Goal: Task Accomplishment & Management: Complete application form

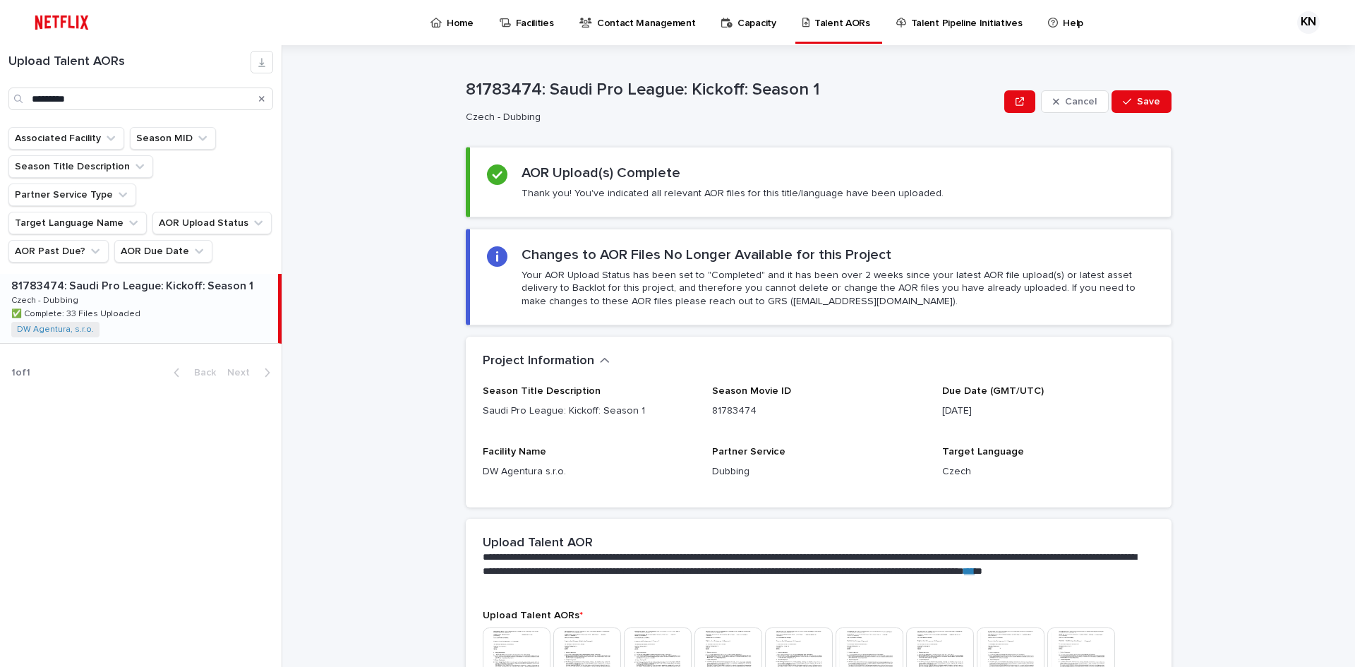
click at [263, 102] on icon "Search" at bounding box center [262, 99] width 6 height 8
click at [231, 99] on input "Search" at bounding box center [140, 98] width 265 height 23
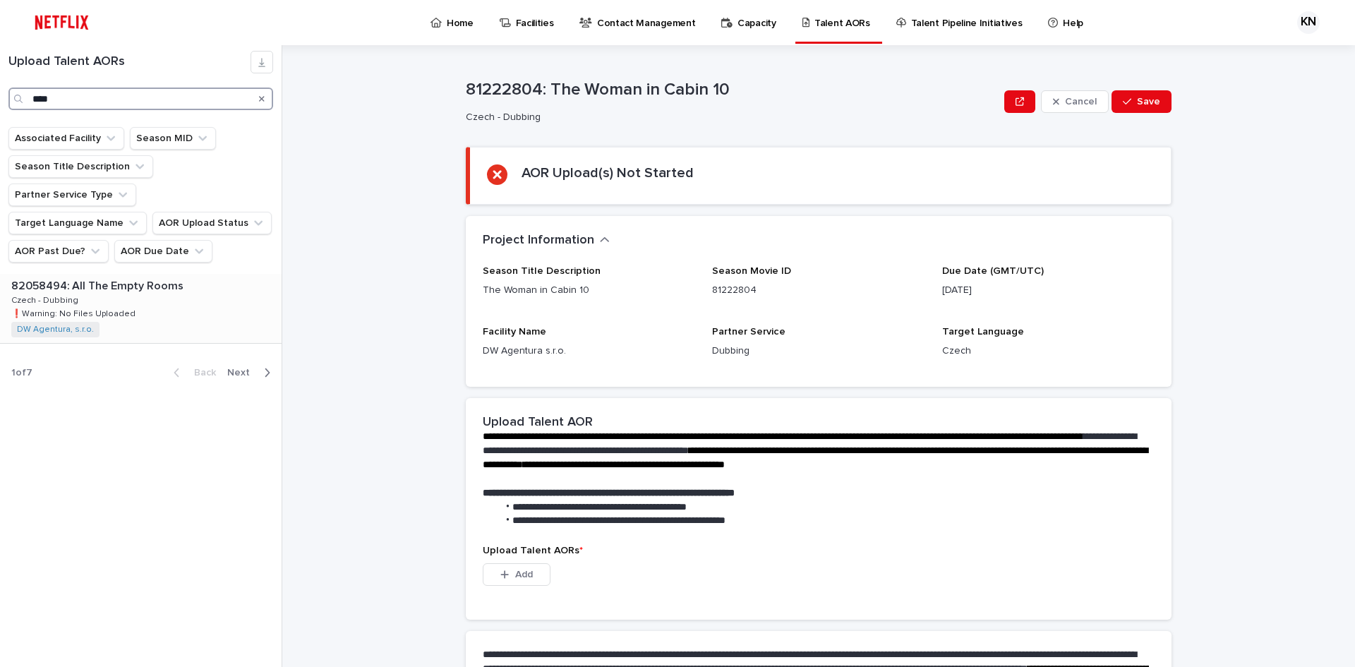
type input "****"
click at [219, 279] on p at bounding box center [143, 285] width 265 height 13
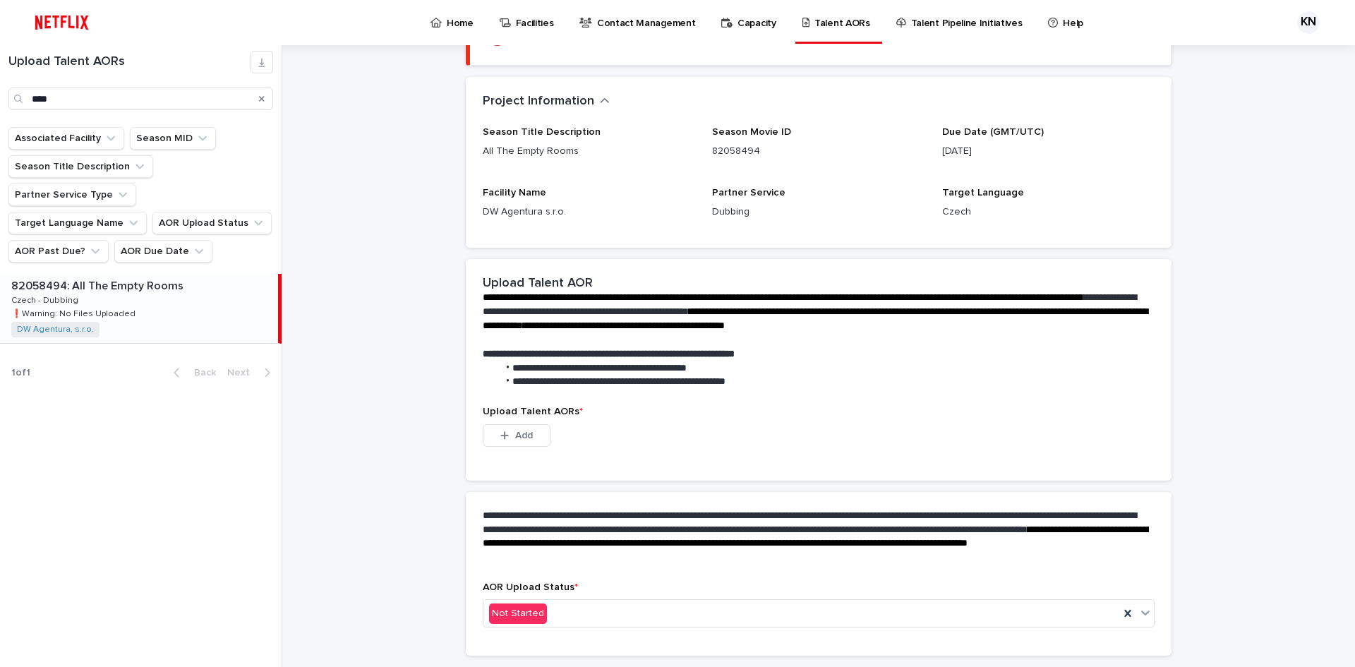
scroll to position [141, 0]
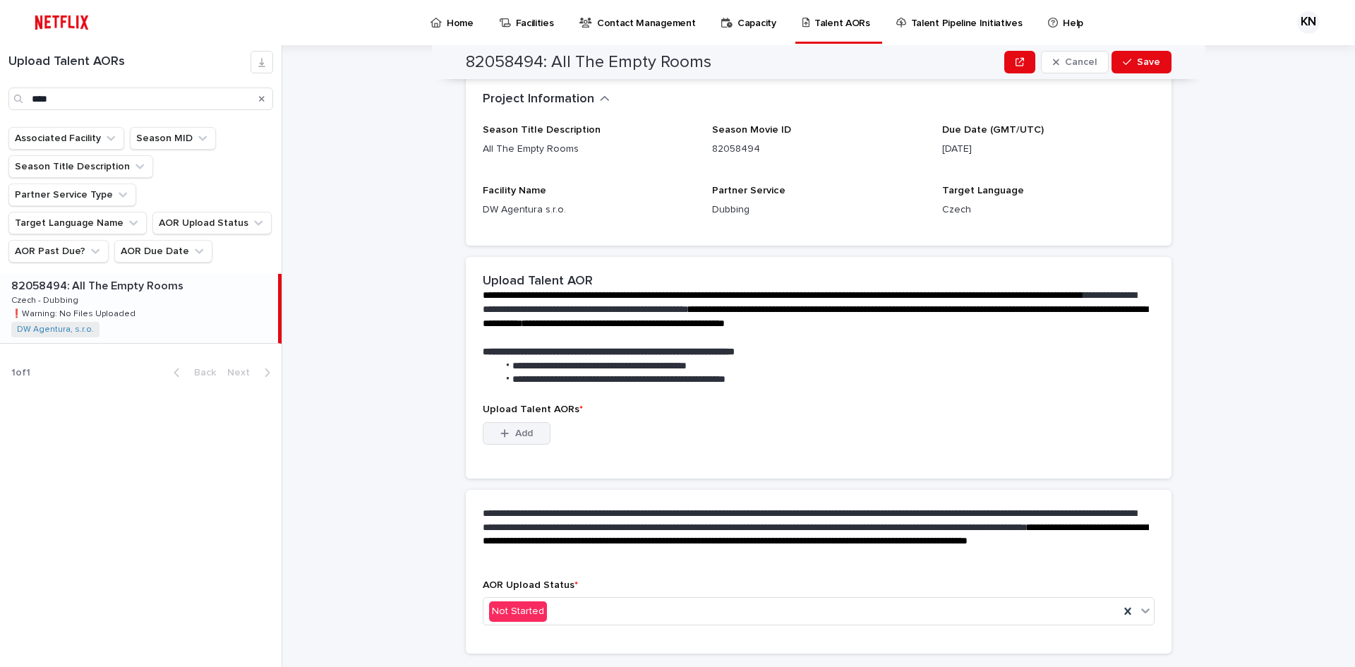
click at [531, 435] on button "Add" at bounding box center [517, 433] width 68 height 23
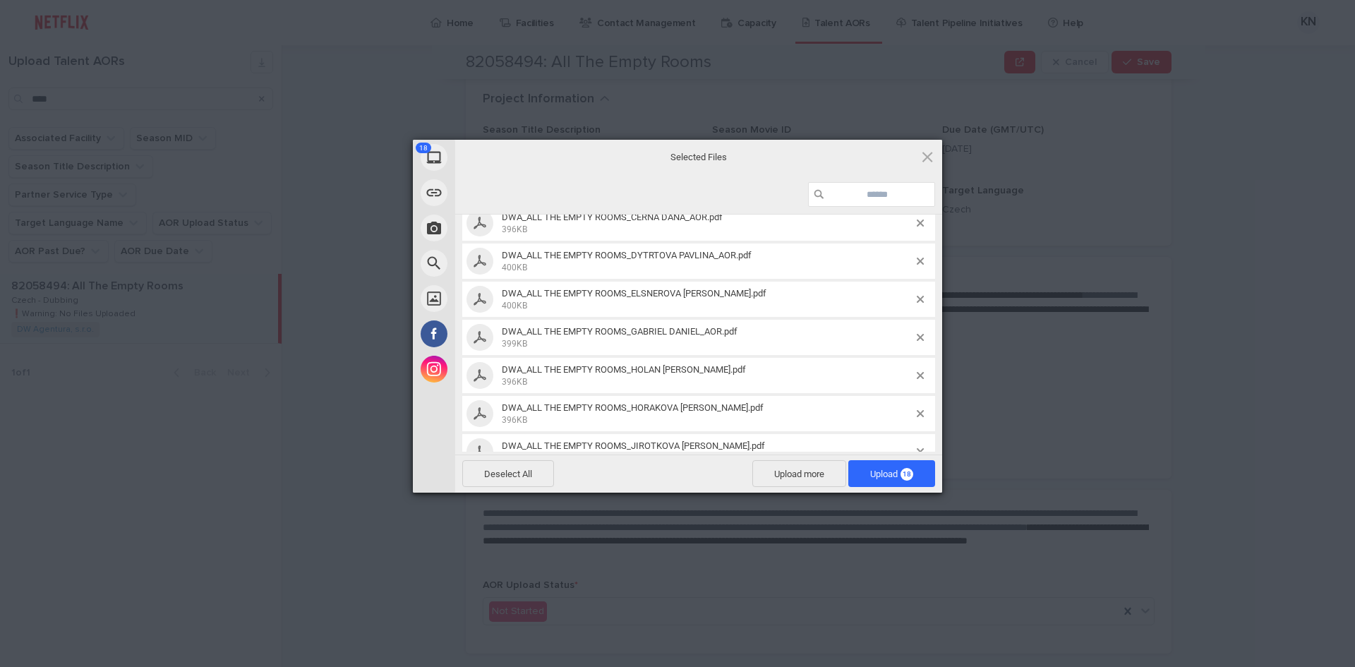
scroll to position [0, 0]
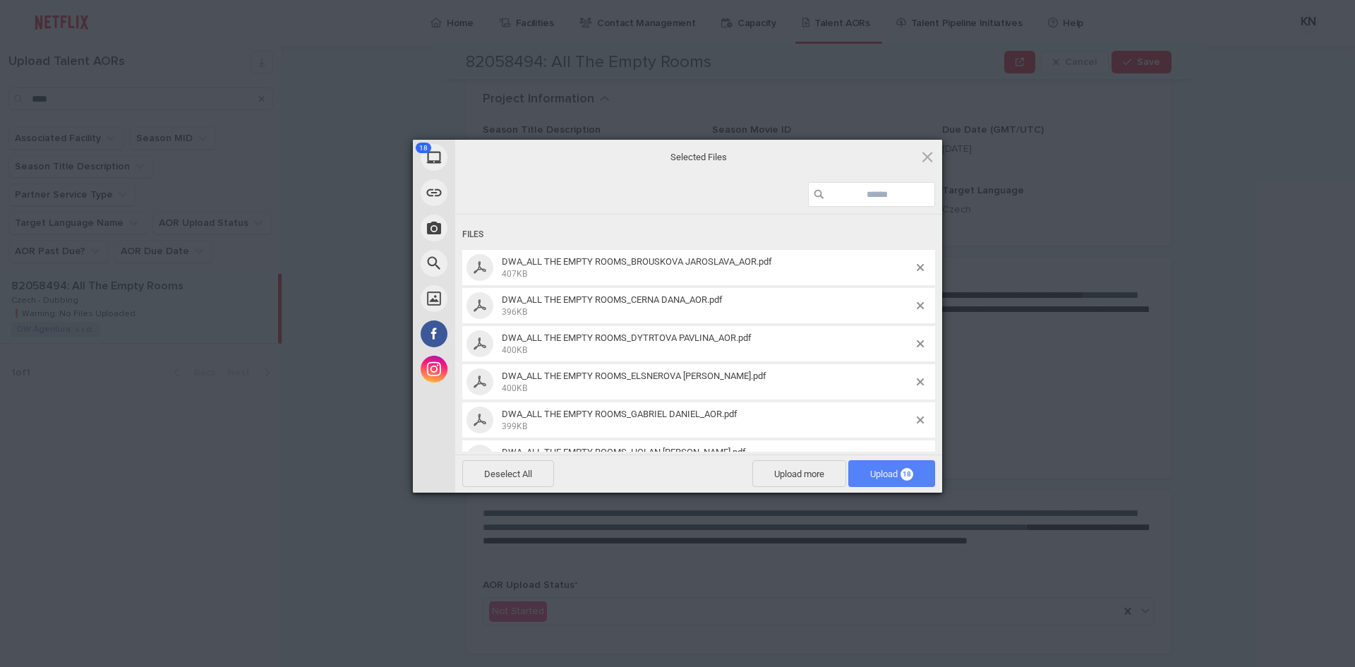
click at [900, 466] on span "Upload 18" at bounding box center [891, 473] width 87 height 27
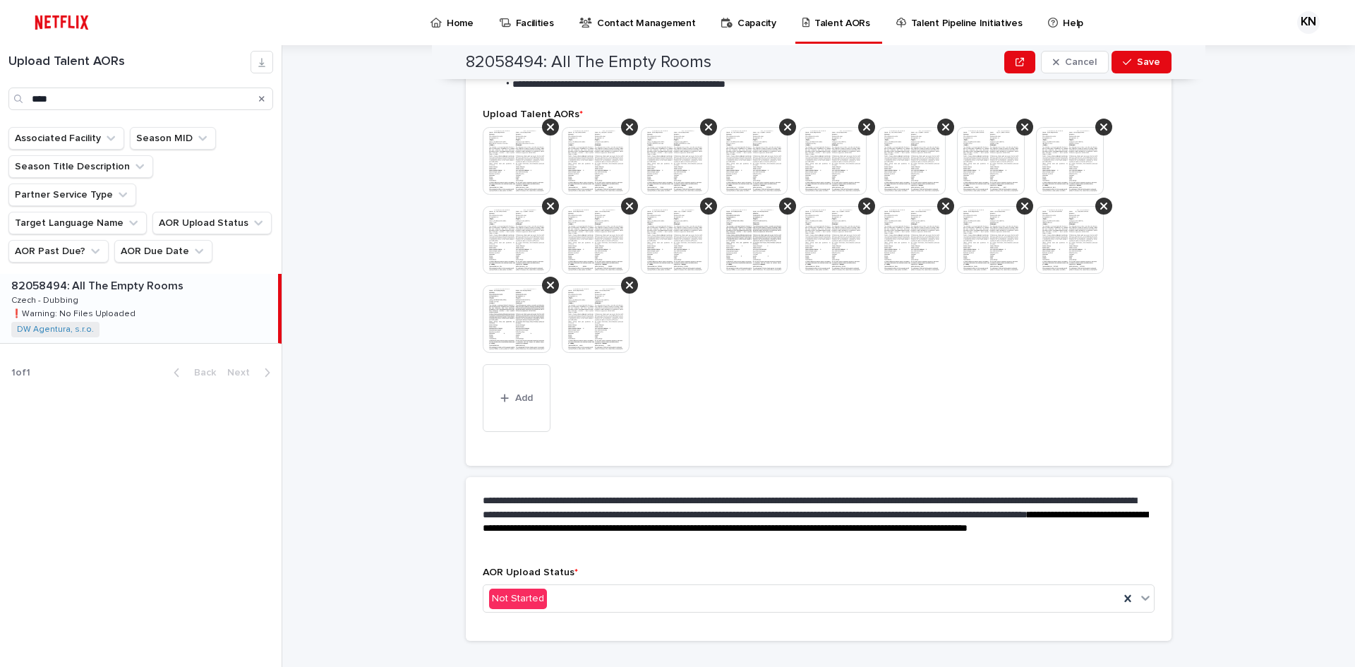
scroll to position [392, 0]
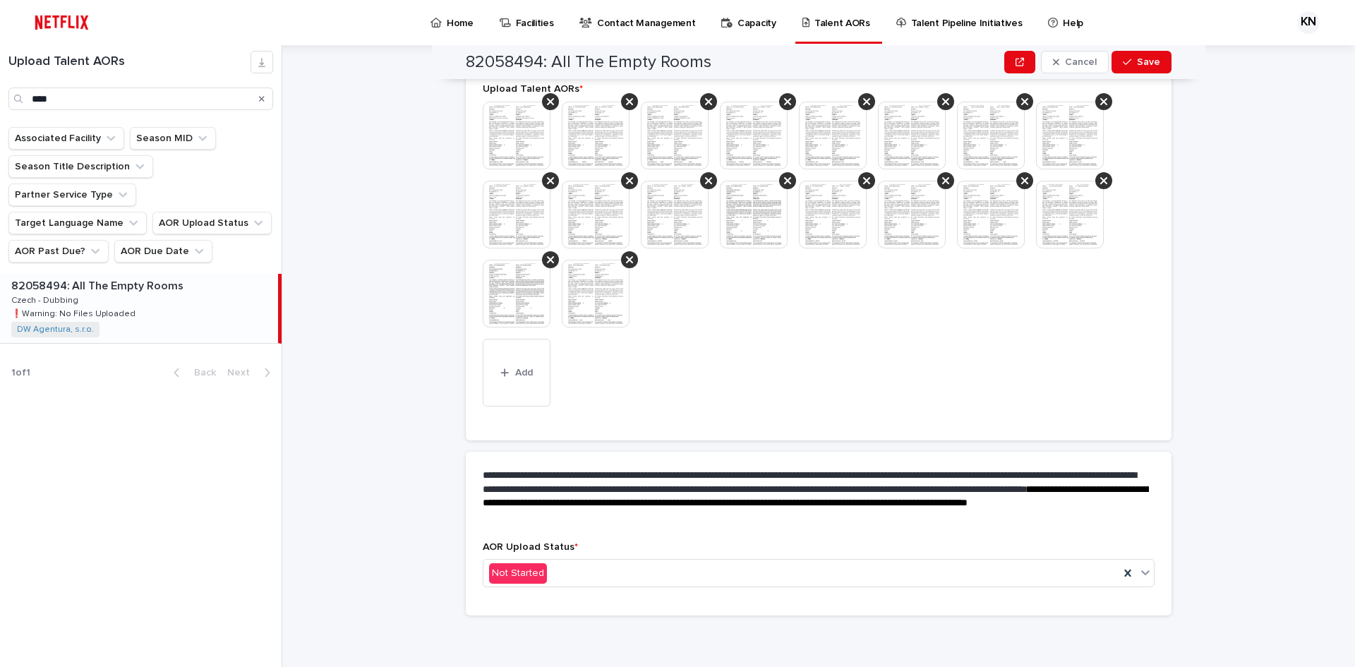
click at [831, 558] on div "AOR Upload Status * Not Started" at bounding box center [819, 569] width 672 height 57
drag, startPoint x: 827, startPoint y: 568, endPoint x: 820, endPoint y: 571, distance: 7.6
click at [826, 568] on div "Not Started" at bounding box center [801, 573] width 636 height 23
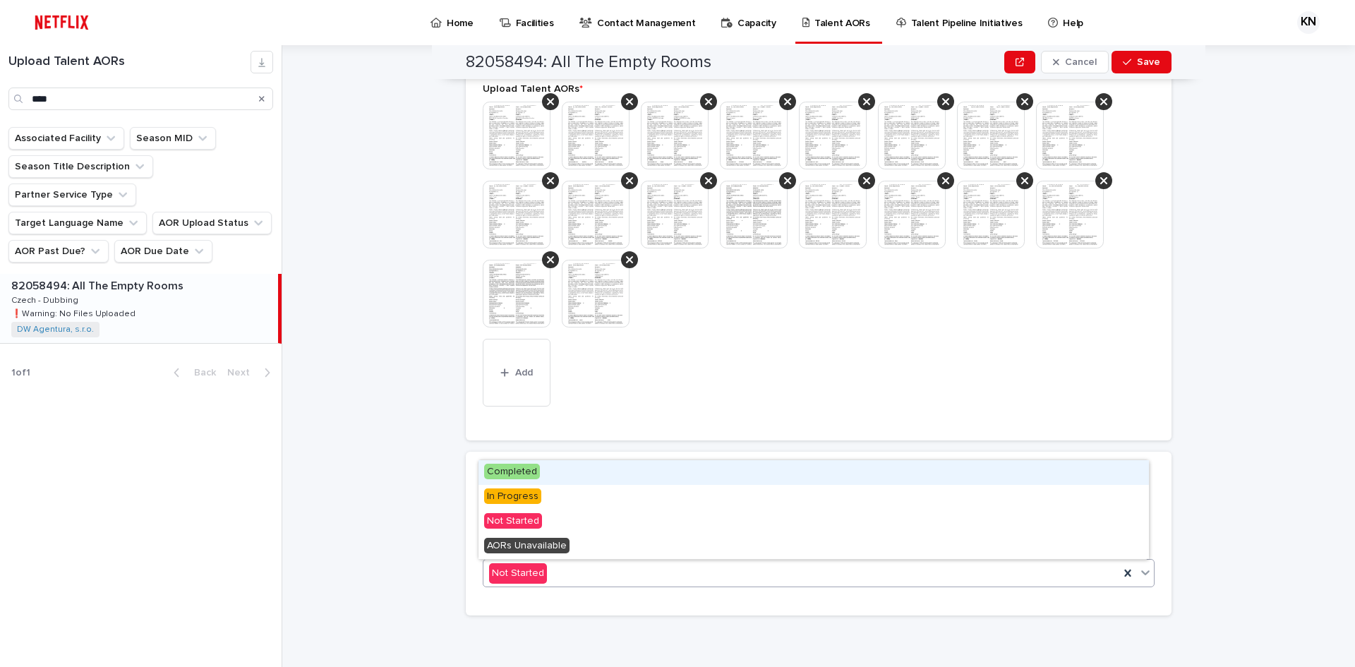
click at [549, 470] on div "Completed" at bounding box center [813, 472] width 670 height 25
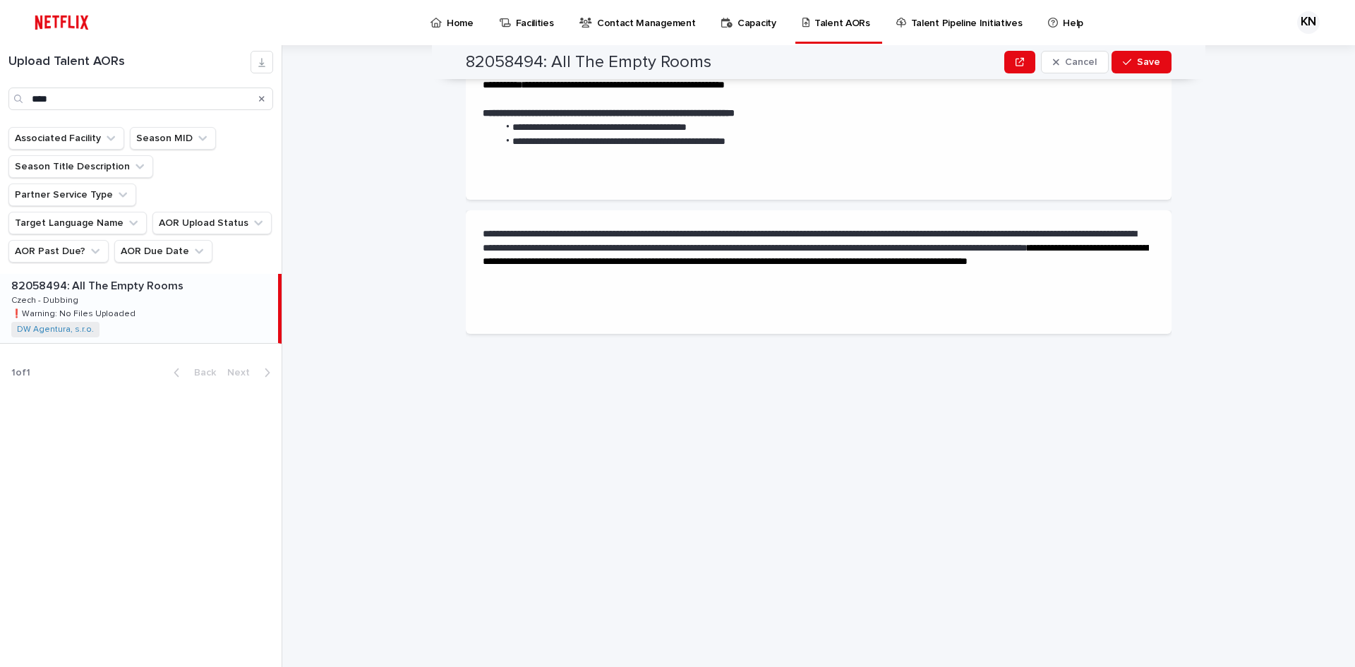
scroll to position [0, 0]
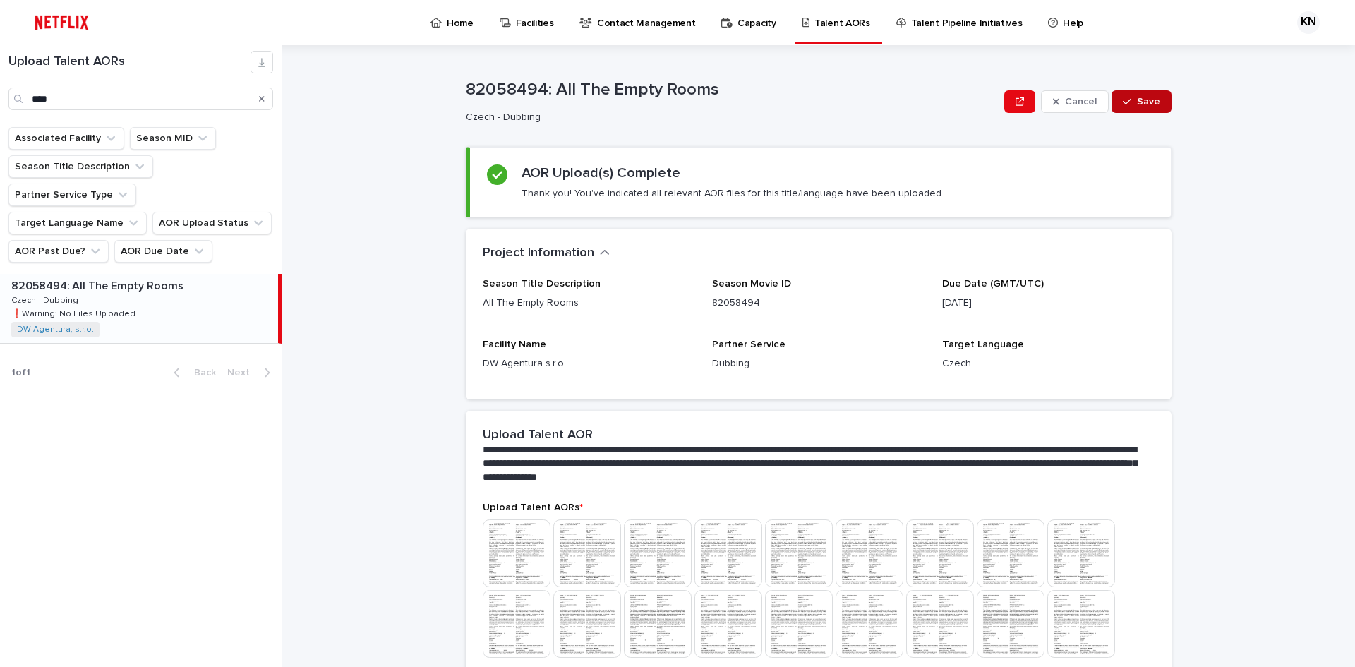
click at [1159, 102] on button "Save" at bounding box center [1141, 101] width 60 height 23
drag, startPoint x: 261, startPoint y: 99, endPoint x: 286, endPoint y: 125, distance: 35.9
click at [261, 99] on icon "Search" at bounding box center [262, 99] width 6 height 6
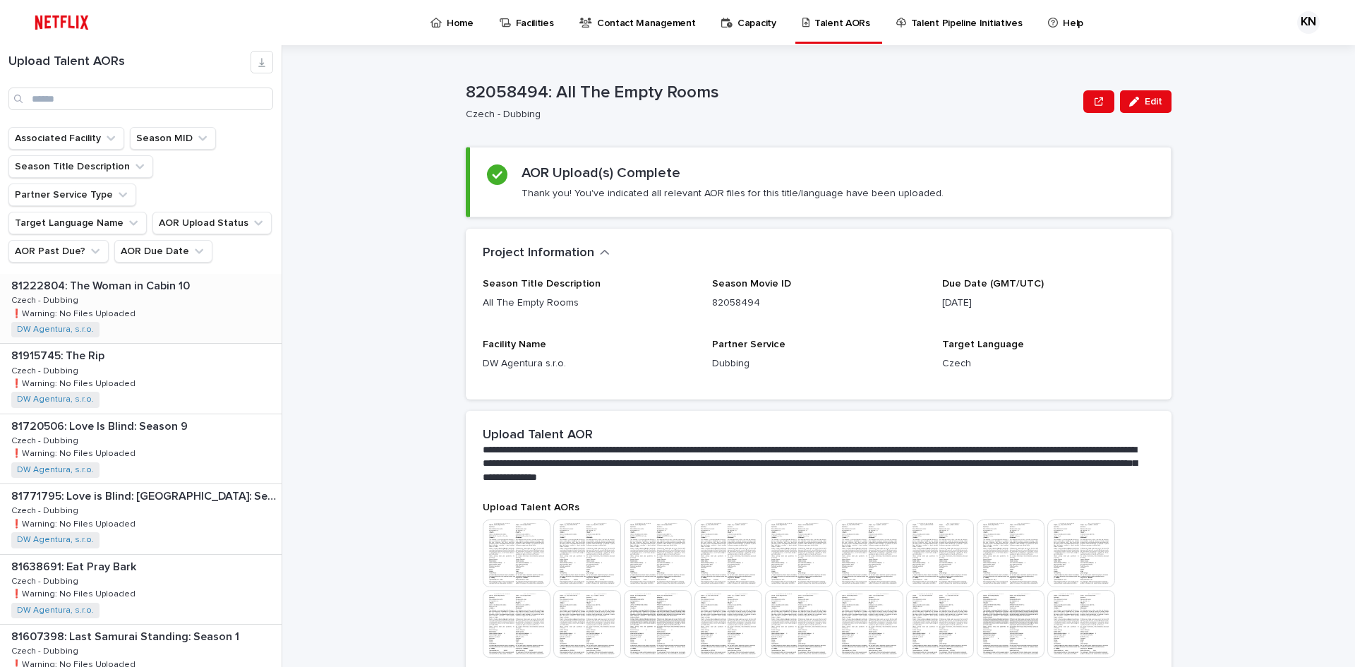
click at [174, 274] on div "81222804: The Woman in Cabin 10 81222804: The Woman in Cabin 10 Czech - Dubbing…" at bounding box center [141, 308] width 282 height 69
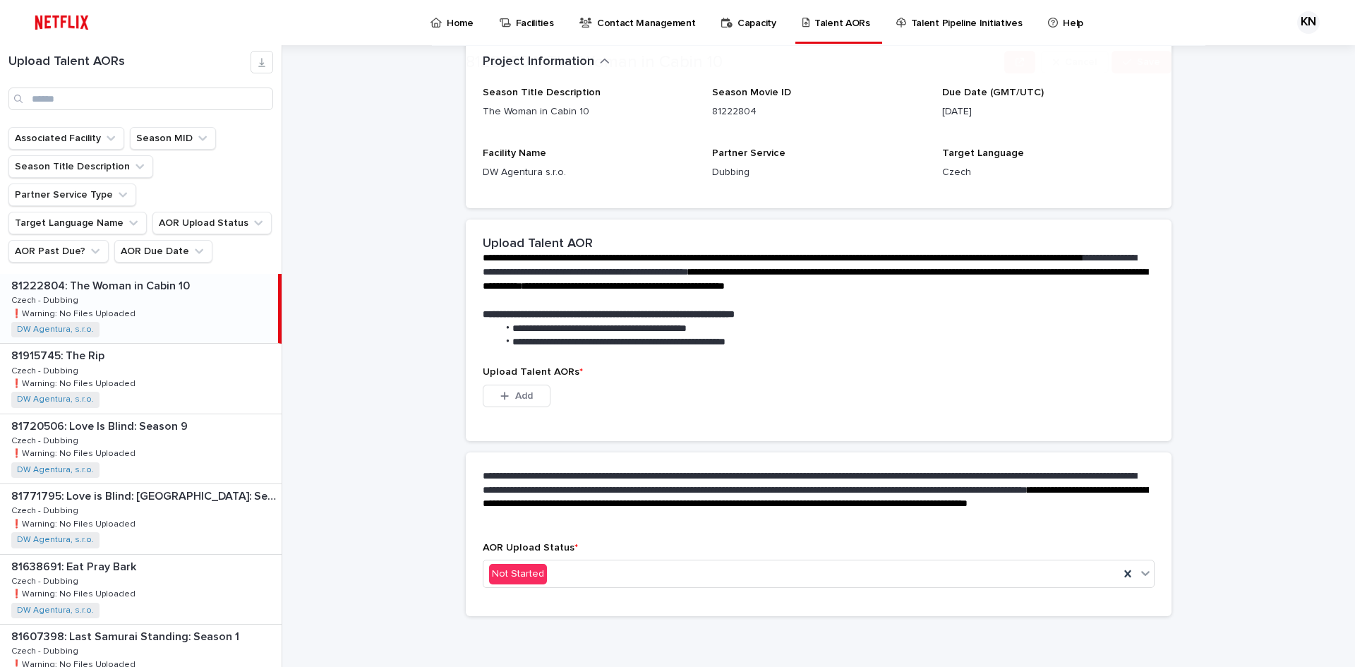
scroll to position [179, 0]
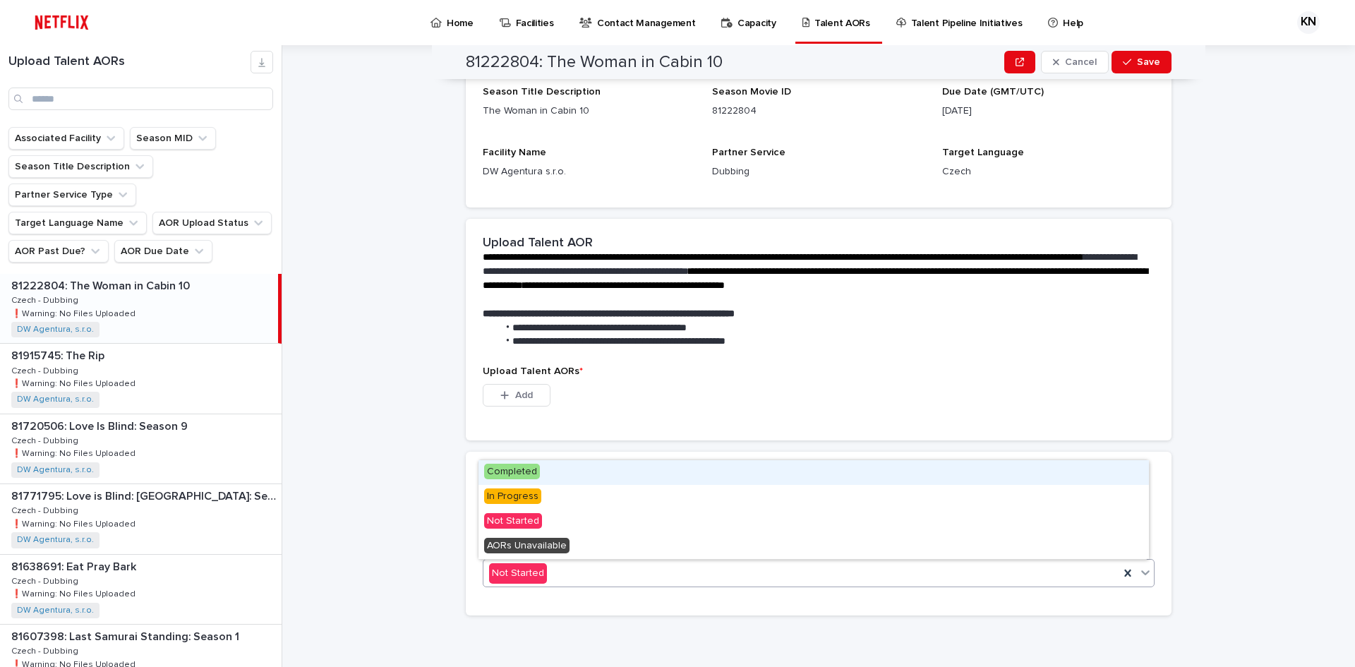
click at [663, 572] on div "Not Started" at bounding box center [801, 573] width 636 height 23
click at [688, 397] on div "This file cannot be opened Download File Add" at bounding box center [819, 398] width 672 height 28
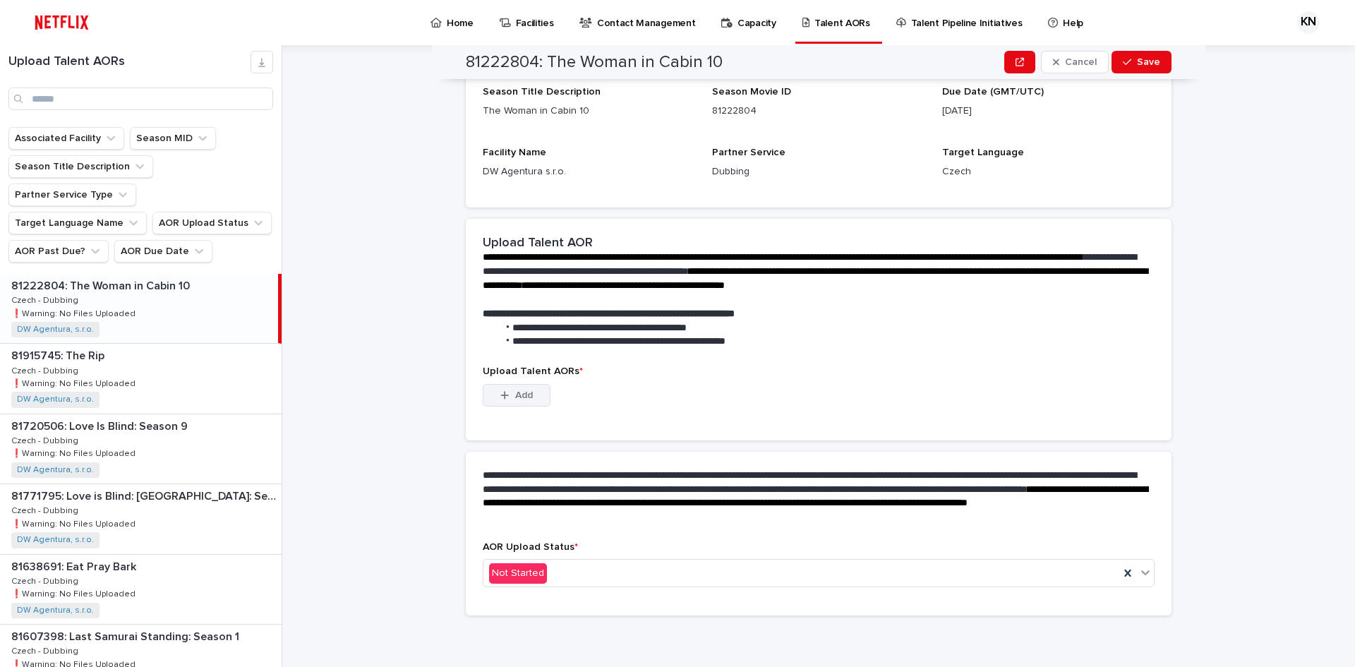
click at [534, 394] on button "Add" at bounding box center [517, 395] width 68 height 23
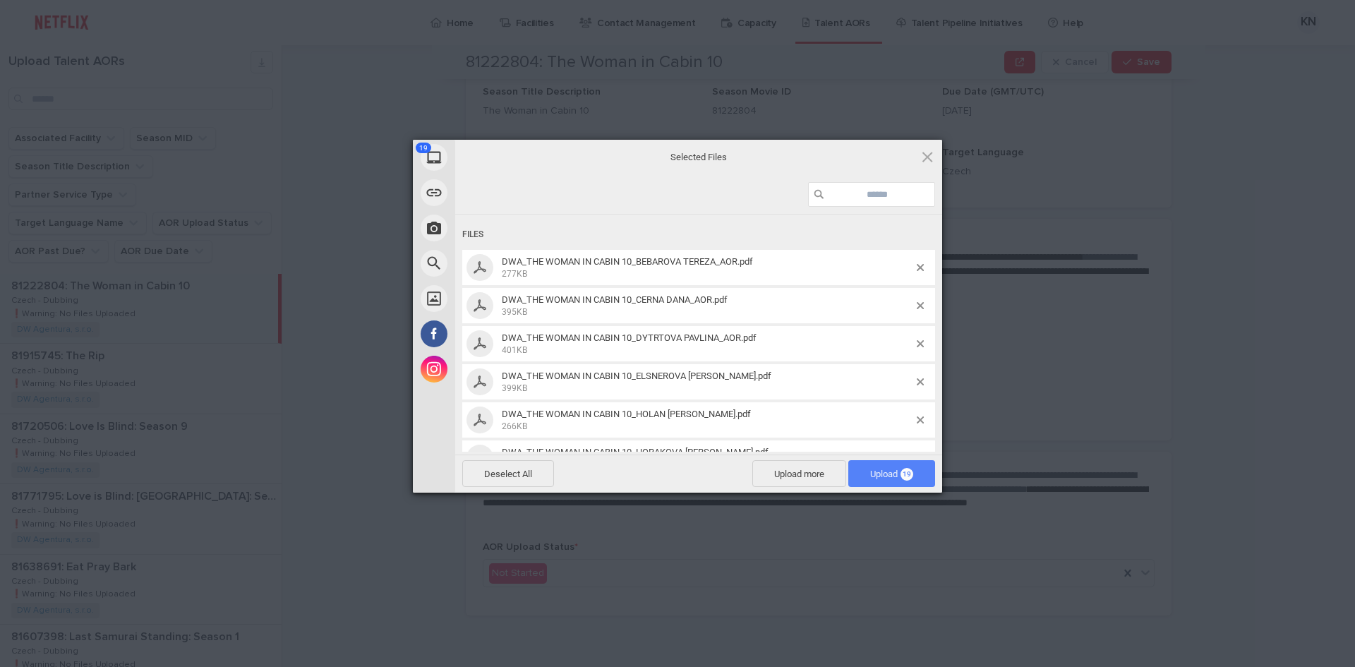
click at [903, 481] on span "Upload 19" at bounding box center [891, 473] width 87 height 27
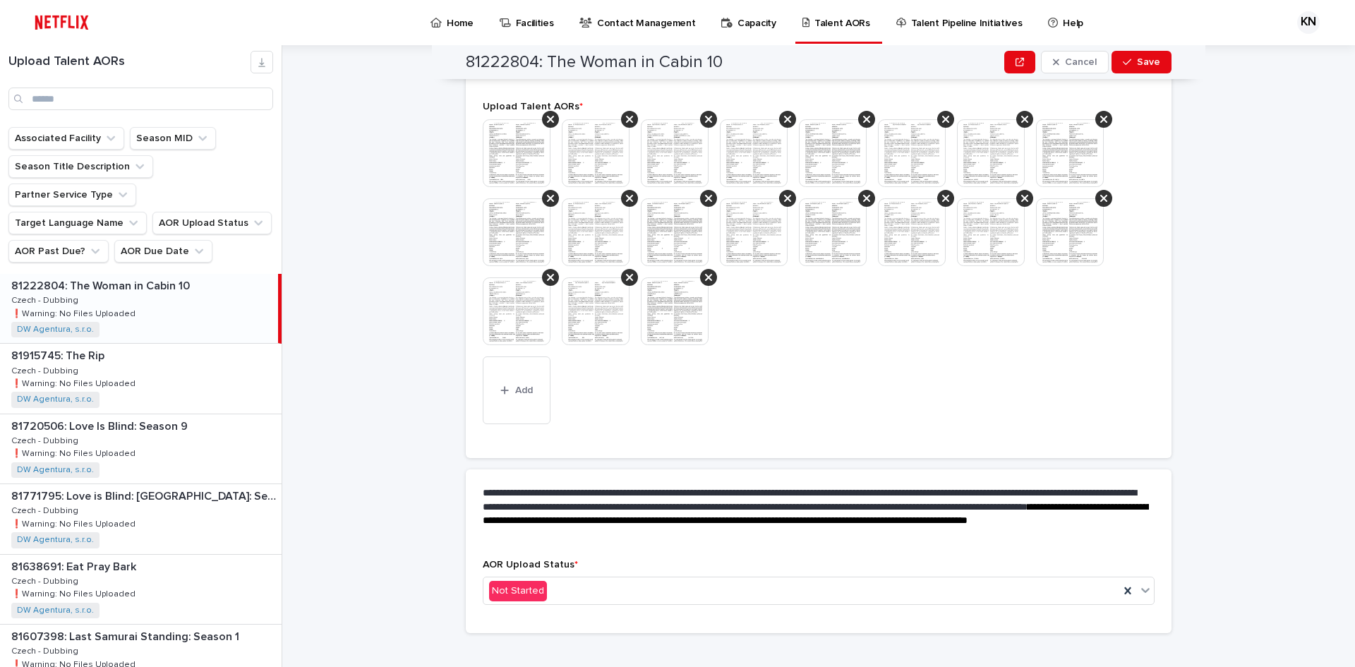
scroll to position [392, 0]
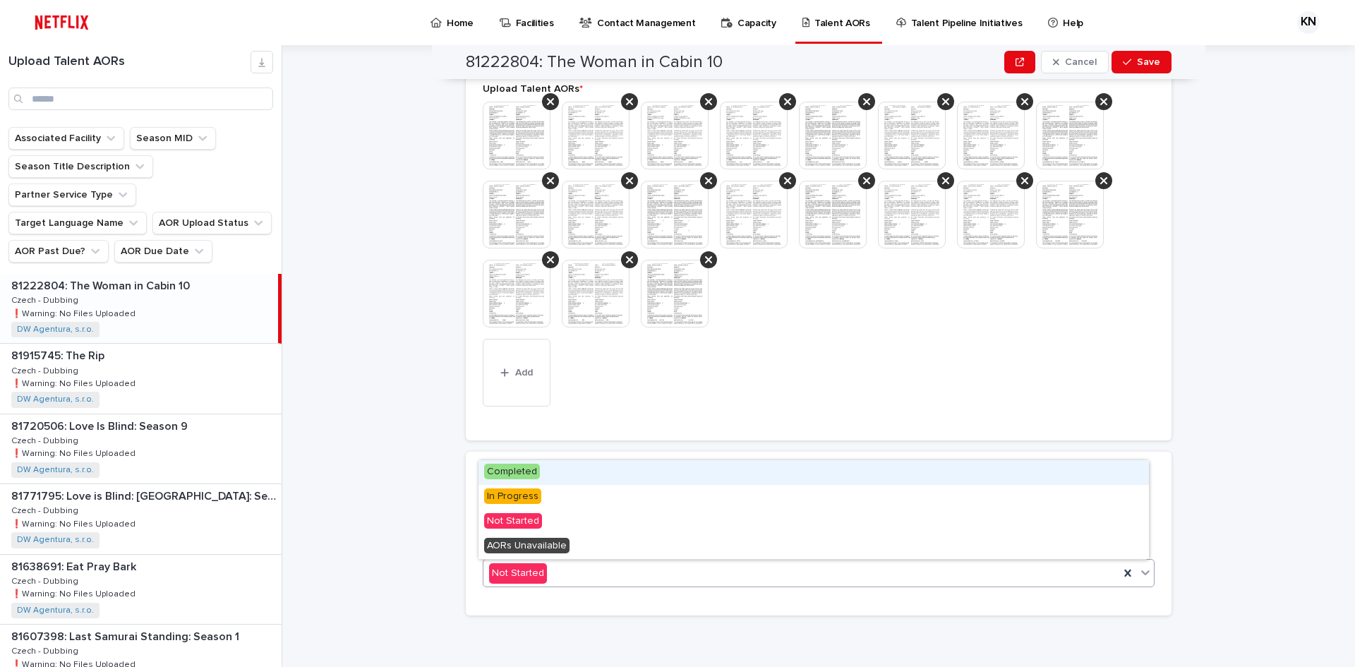
click at [637, 571] on div "Not Started" at bounding box center [801, 573] width 636 height 23
click at [550, 475] on div "Completed" at bounding box center [813, 472] width 670 height 25
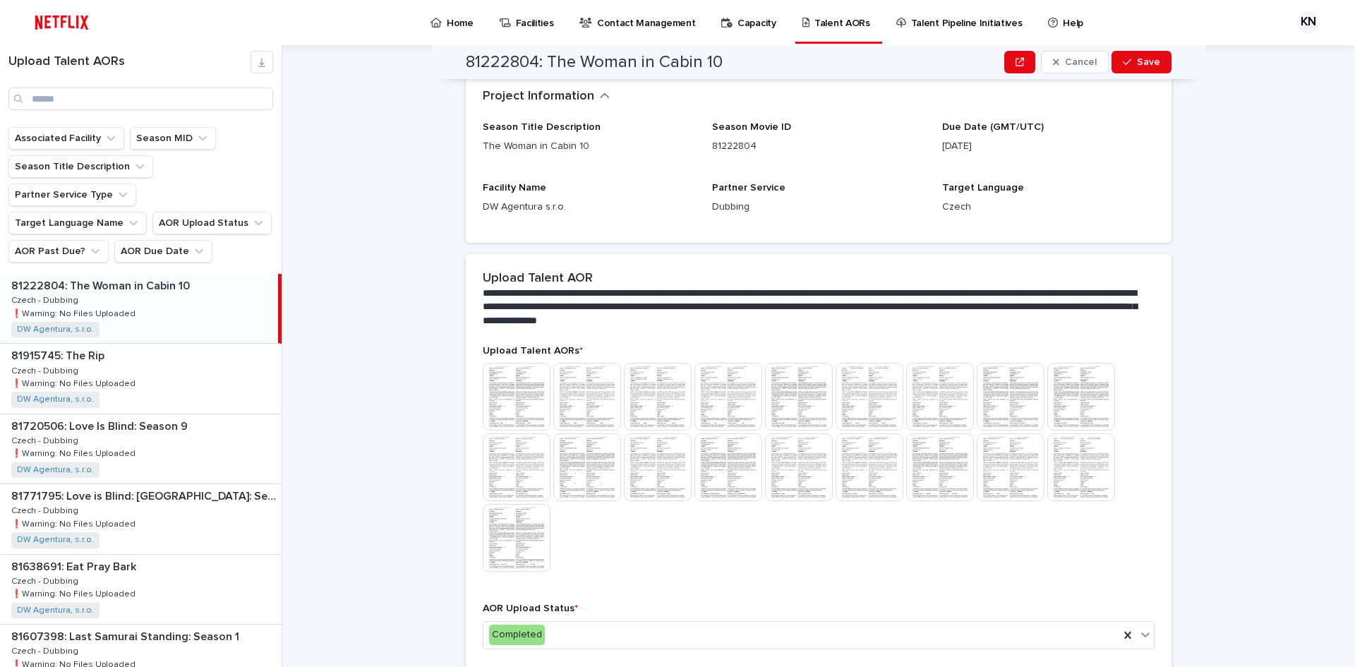
scroll to position [0, 0]
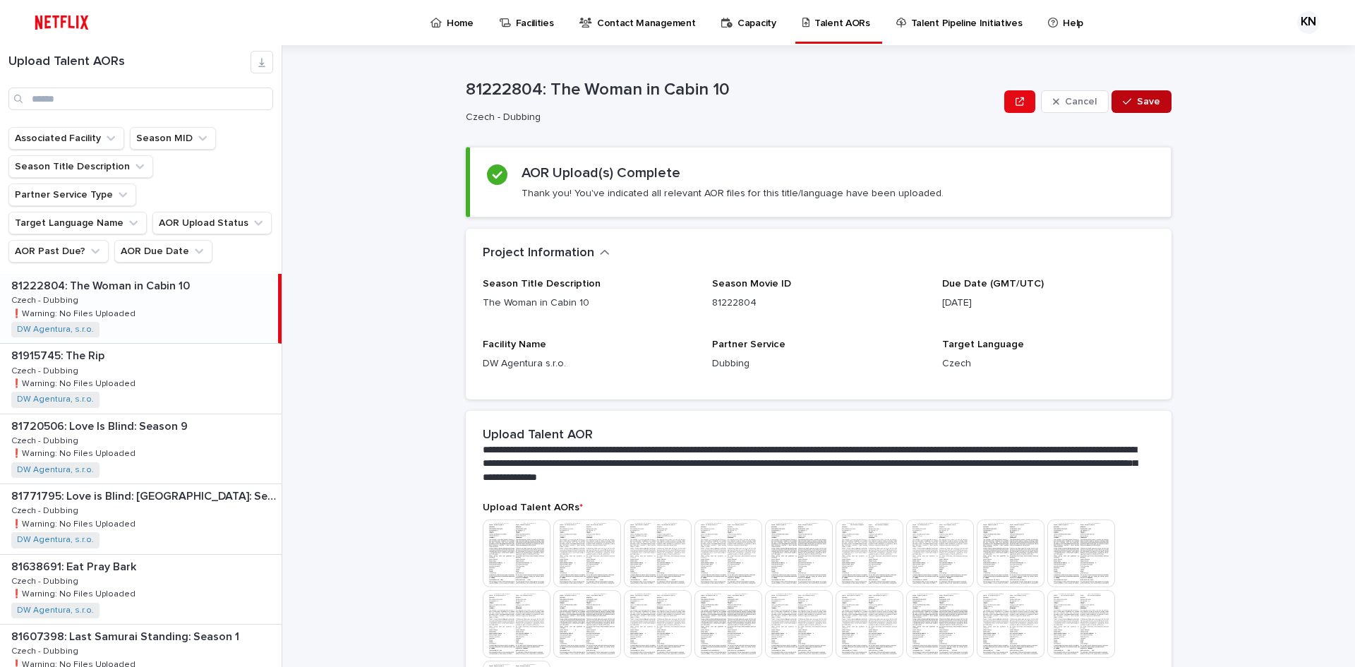
click at [1148, 102] on span "Save" at bounding box center [1148, 102] width 23 height 10
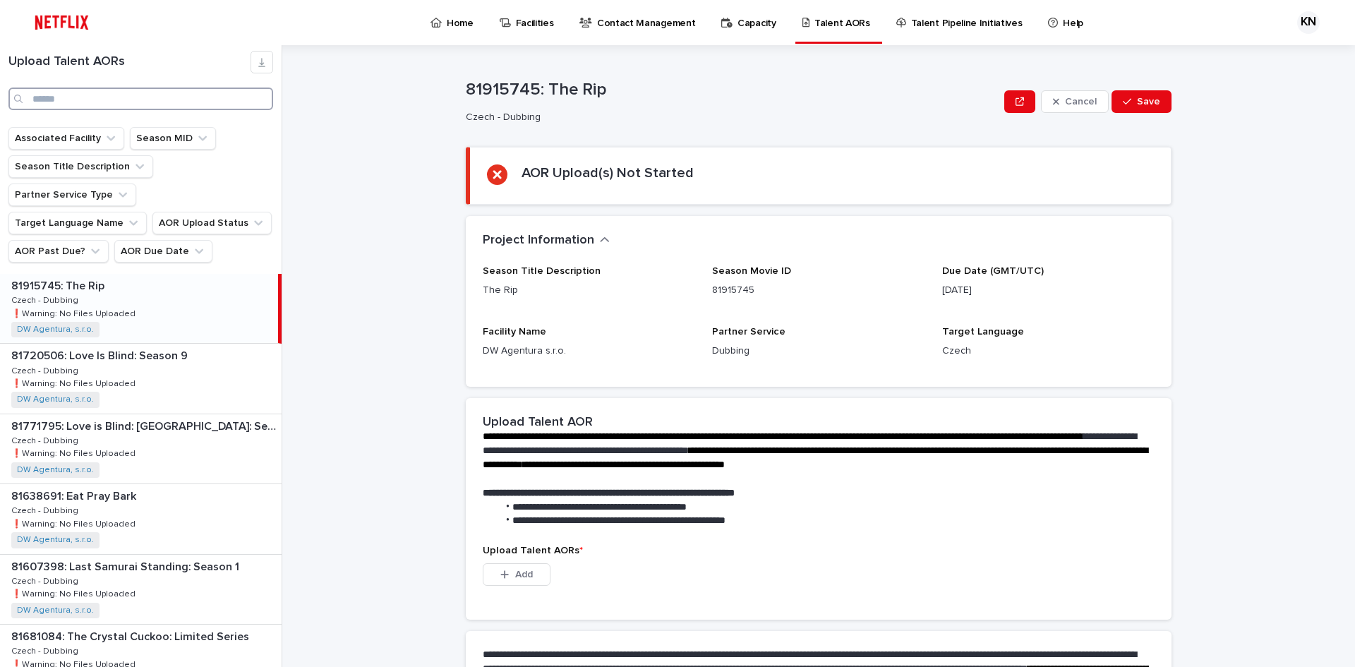
click at [85, 95] on input "Search" at bounding box center [140, 98] width 265 height 23
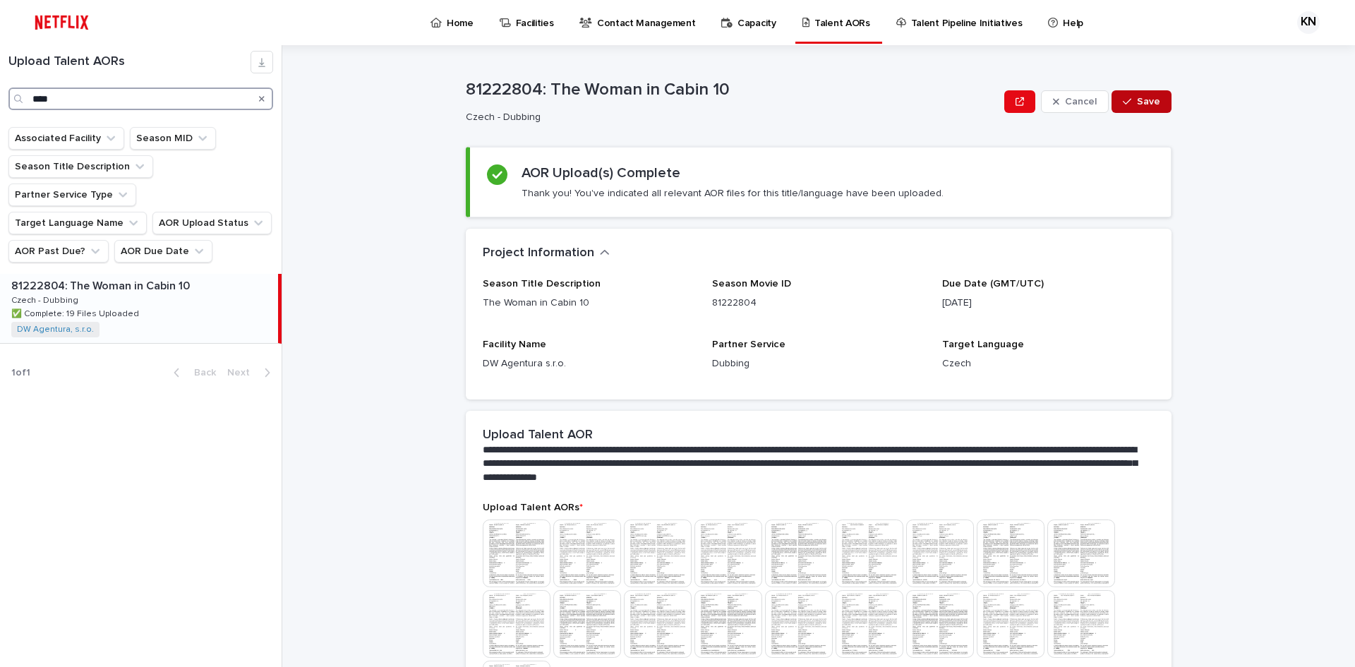
type input "****"
click at [1155, 99] on button "Save" at bounding box center [1141, 101] width 60 height 23
click at [262, 98] on icon "Search" at bounding box center [262, 99] width 6 height 6
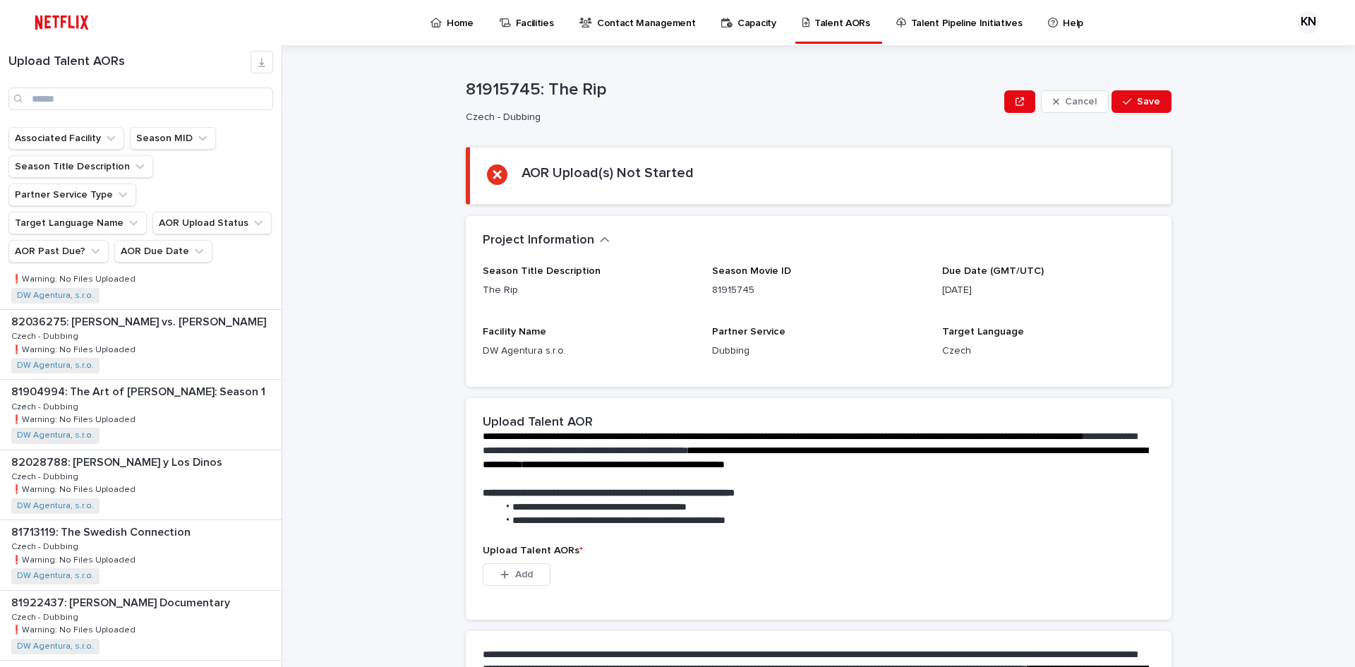
scroll to position [1729, 0]
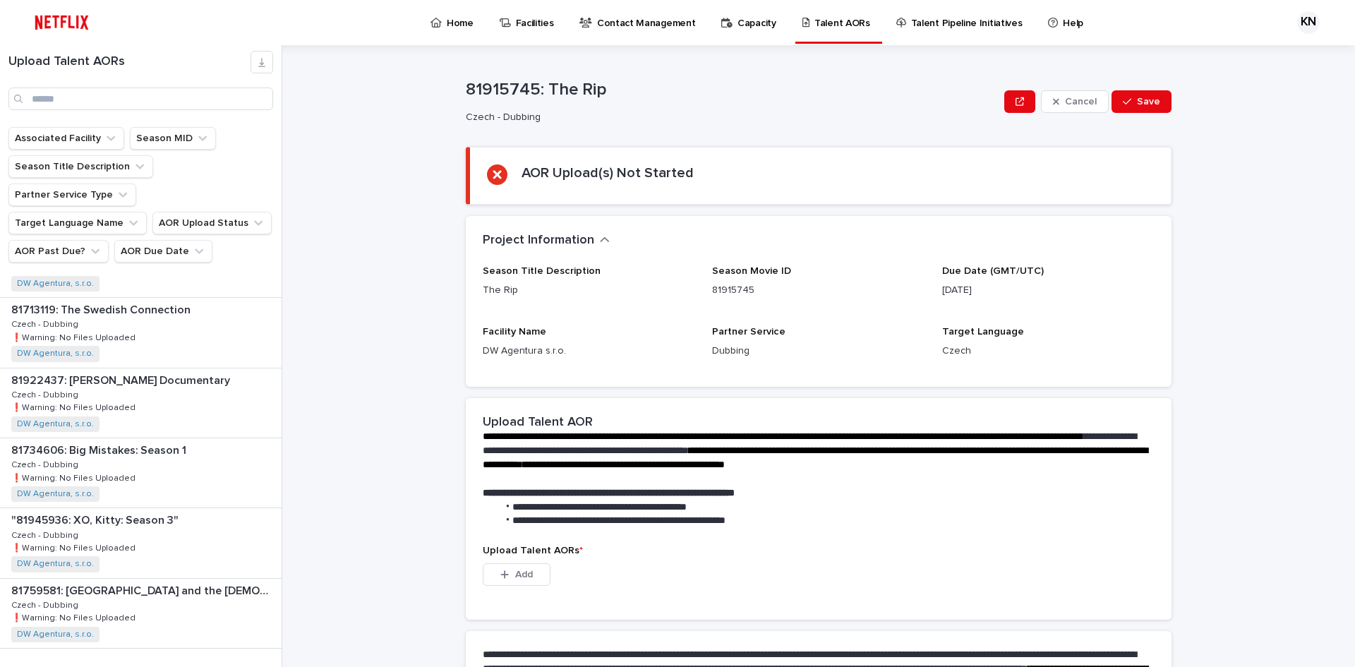
click at [231, 666] on span "Next" at bounding box center [242, 677] width 31 height 10
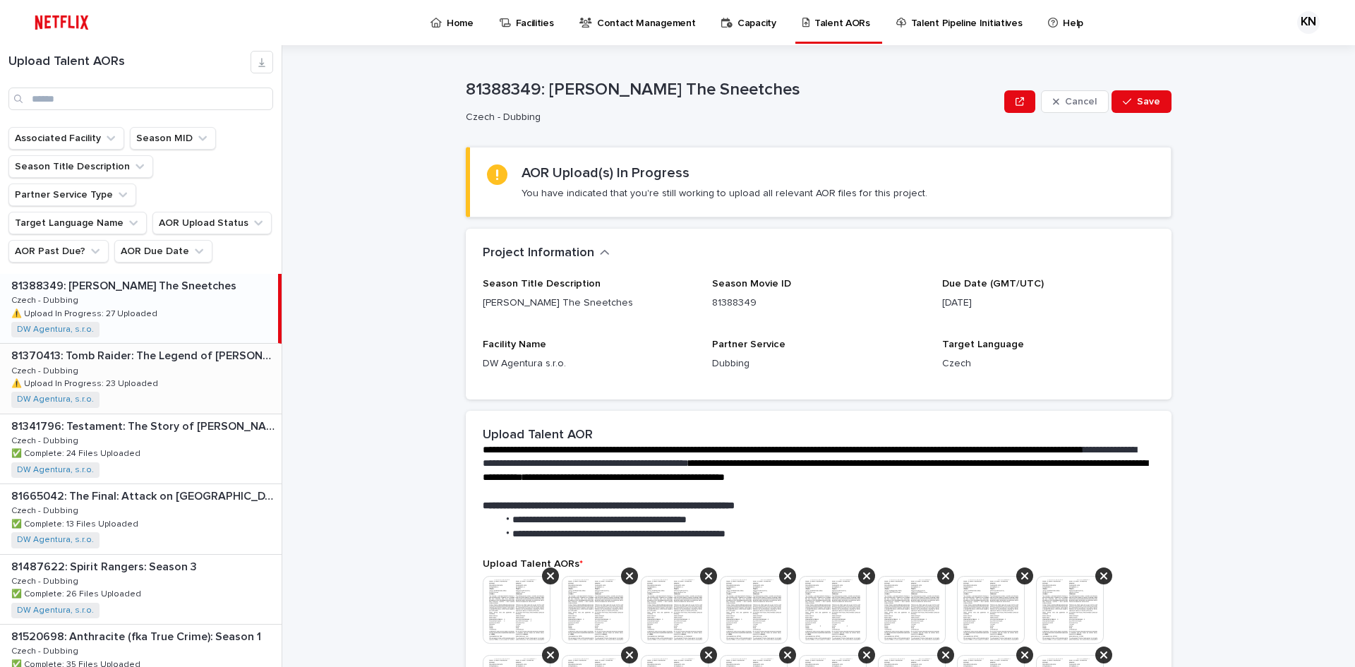
click at [155, 351] on div "81370413: Tomb Raider: The Legend of [PERSON_NAME]: Season 2 81370413: Tomb Rai…" at bounding box center [141, 378] width 282 height 69
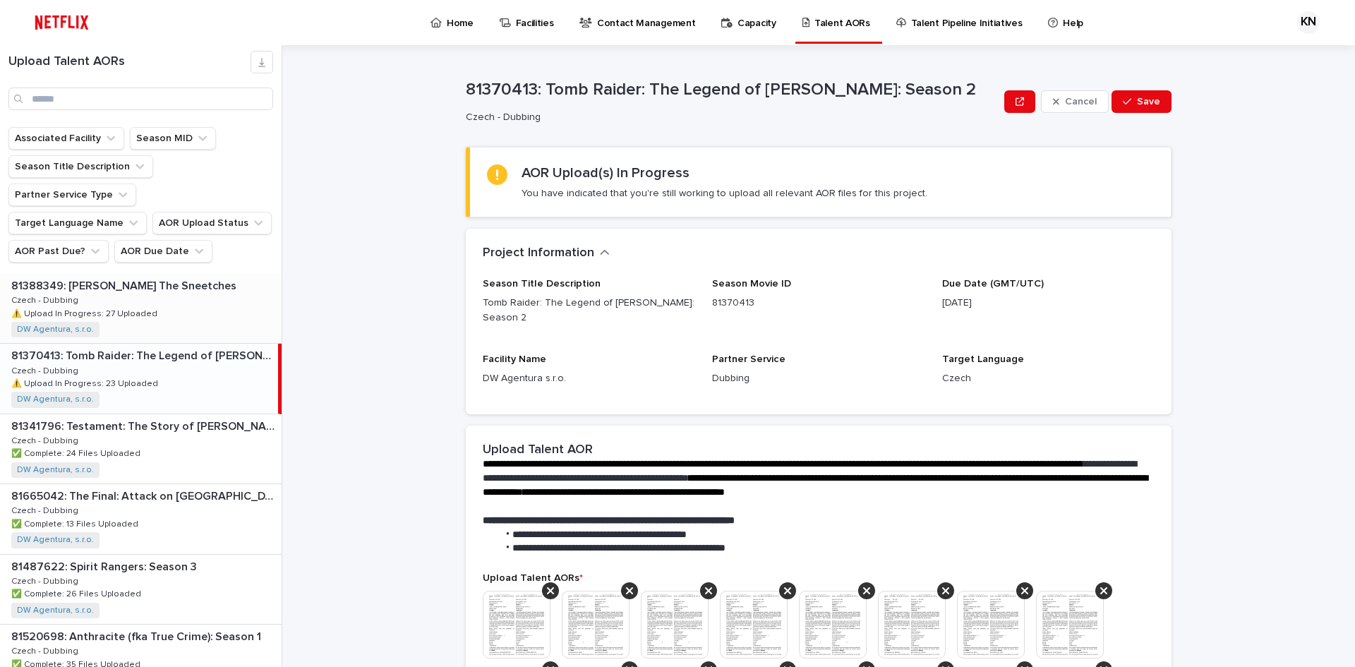
click at [201, 286] on div "81388349: [PERSON_NAME] The Sneetches 81388349: [PERSON_NAME] The Sneetches Cze…" at bounding box center [141, 308] width 282 height 69
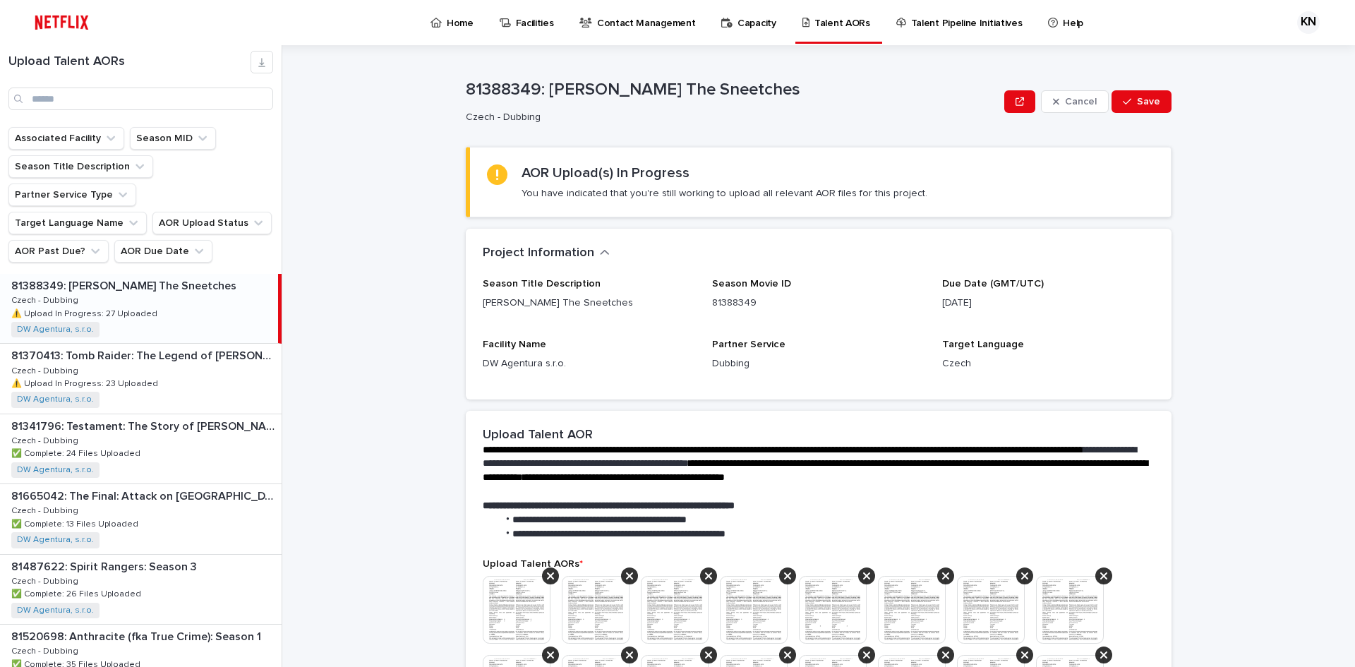
scroll to position [1729, 0]
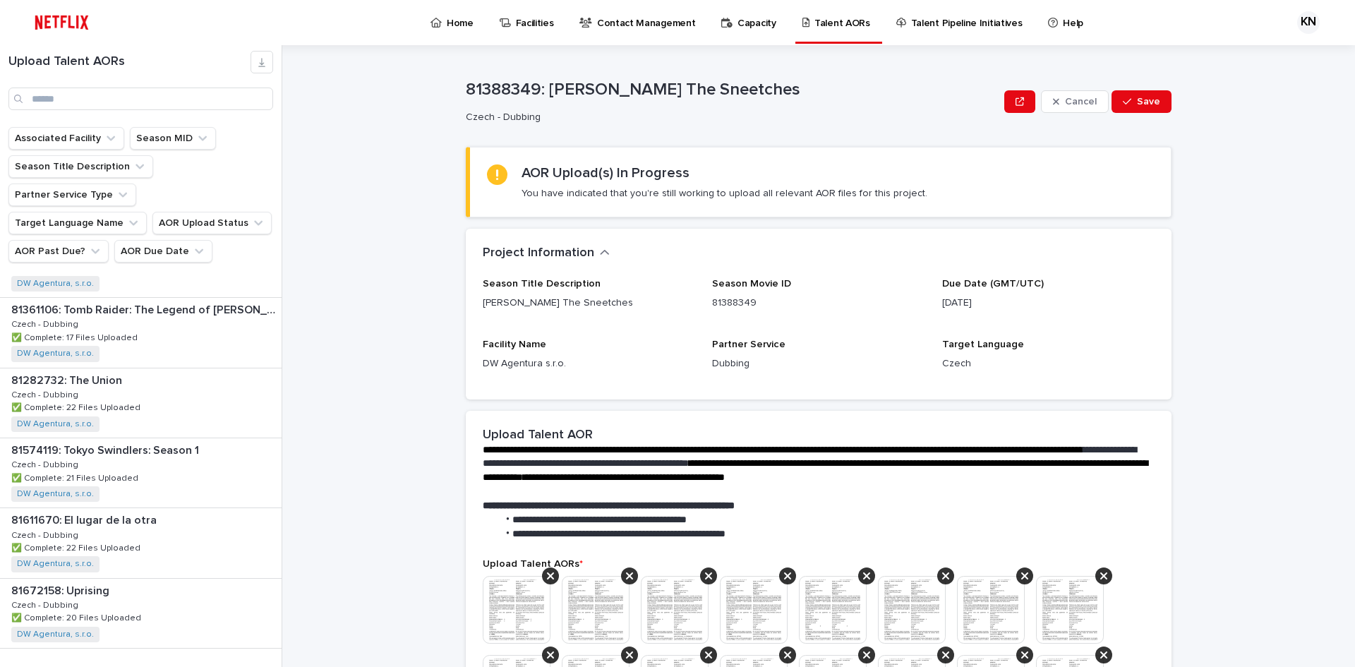
click at [174, 666] on icon "button" at bounding box center [176, 677] width 5 height 8
